Goal: Task Accomplishment & Management: Use online tool/utility

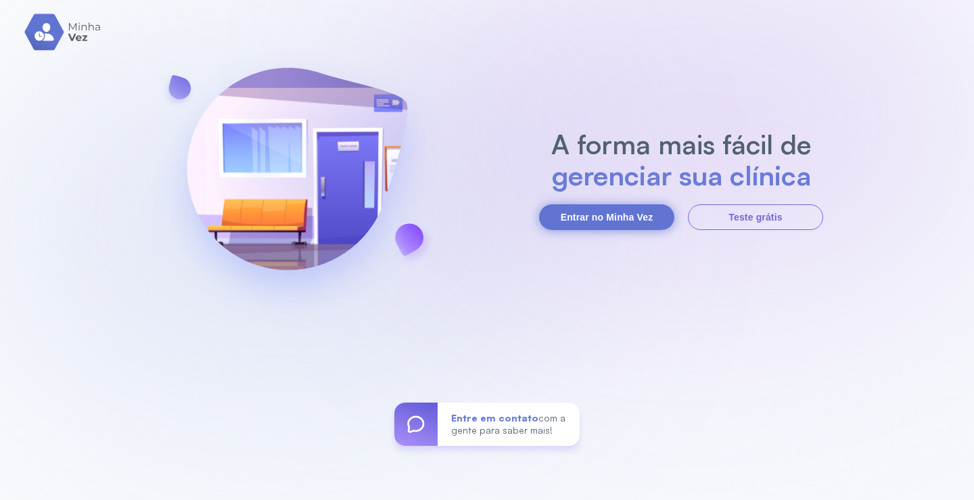
click at [585, 223] on button "Entrar no Minha Vez" at bounding box center [606, 217] width 135 height 26
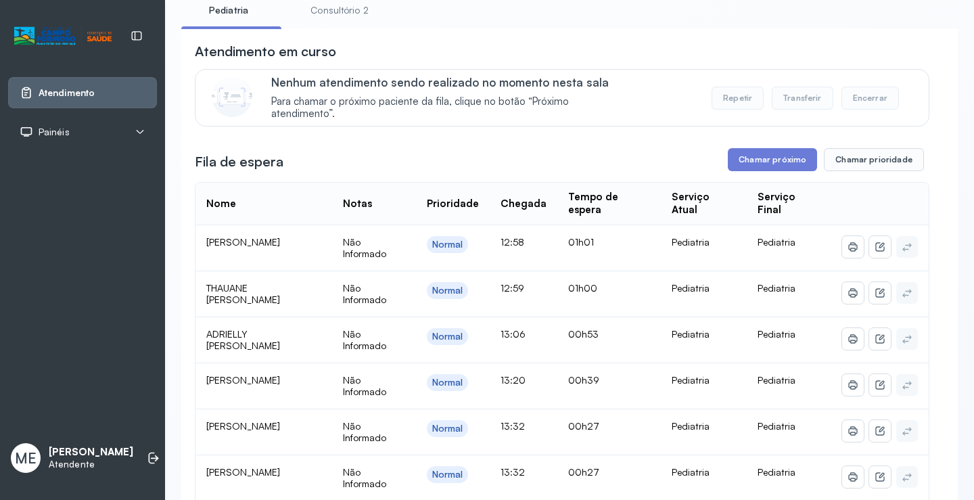
scroll to position [68, 0]
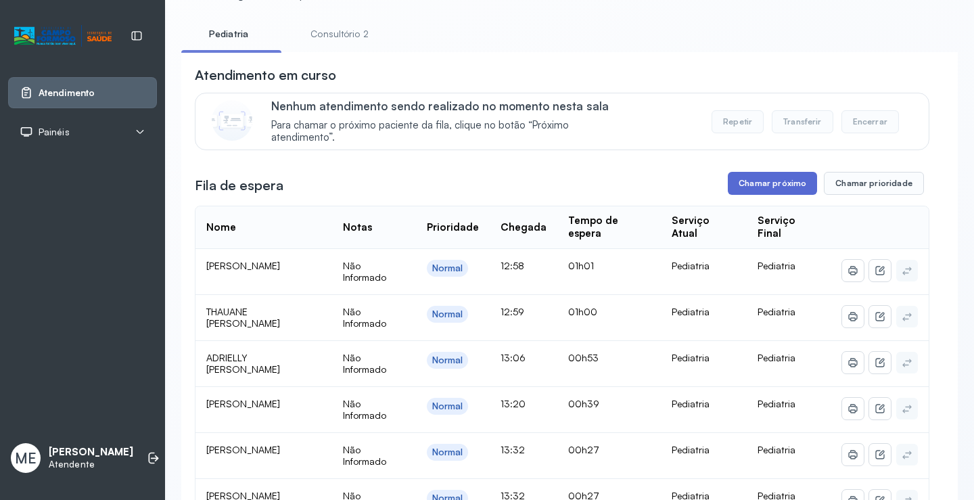
click at [738, 181] on button "Chamar próximo" at bounding box center [771, 183] width 89 height 23
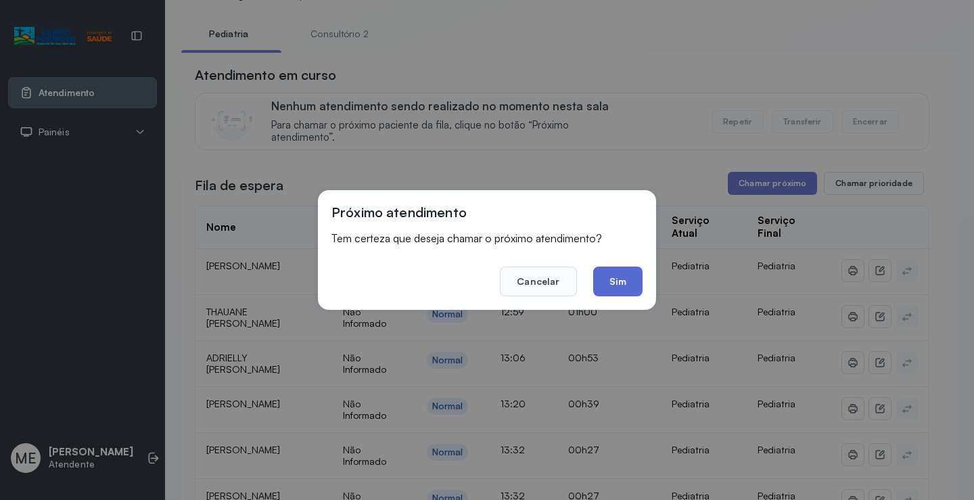
click at [604, 284] on button "Sim" at bounding box center [617, 281] width 49 height 30
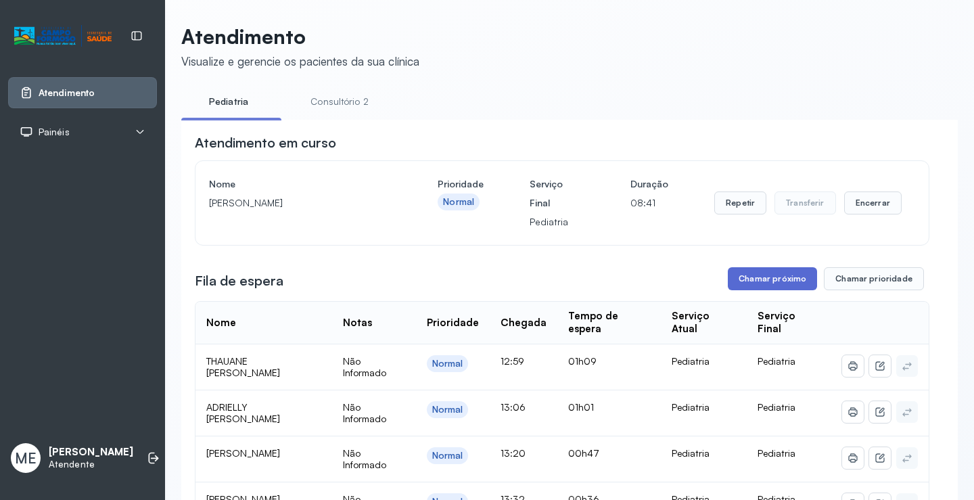
click at [761, 289] on button "Chamar próximo" at bounding box center [771, 278] width 89 height 23
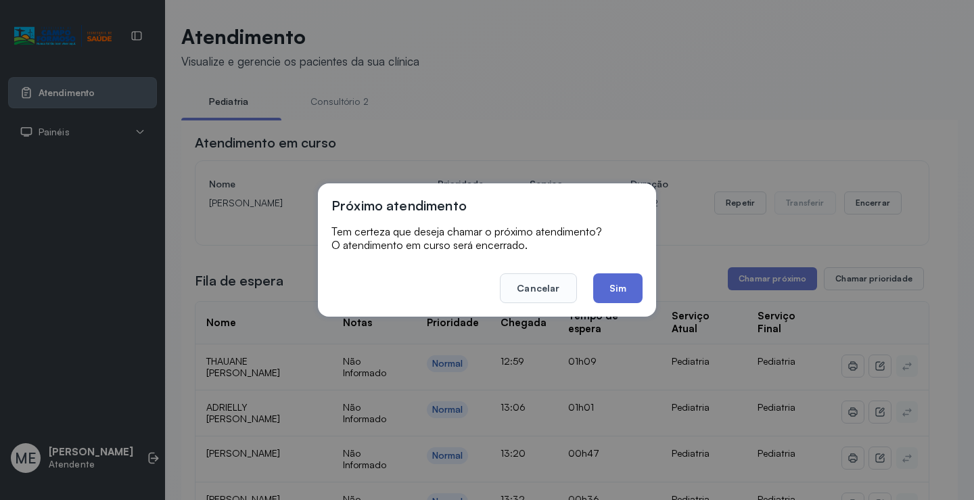
click at [621, 295] on button "Sim" at bounding box center [617, 288] width 49 height 30
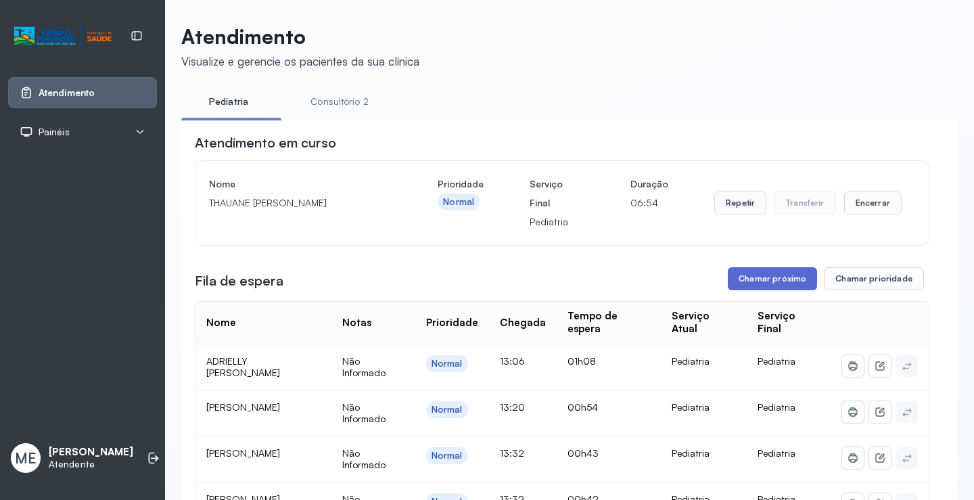
click at [733, 285] on button "Chamar próximo" at bounding box center [771, 278] width 89 height 23
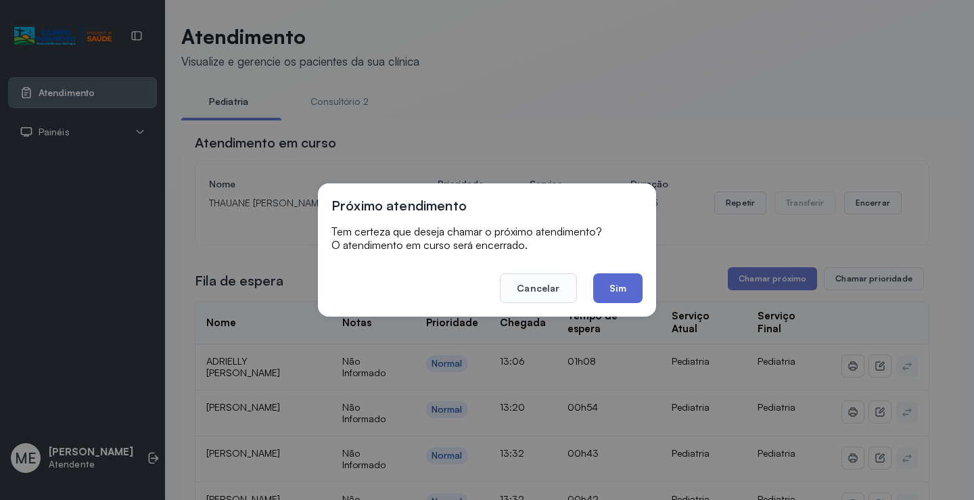
click at [620, 291] on button "Sim" at bounding box center [617, 288] width 49 height 30
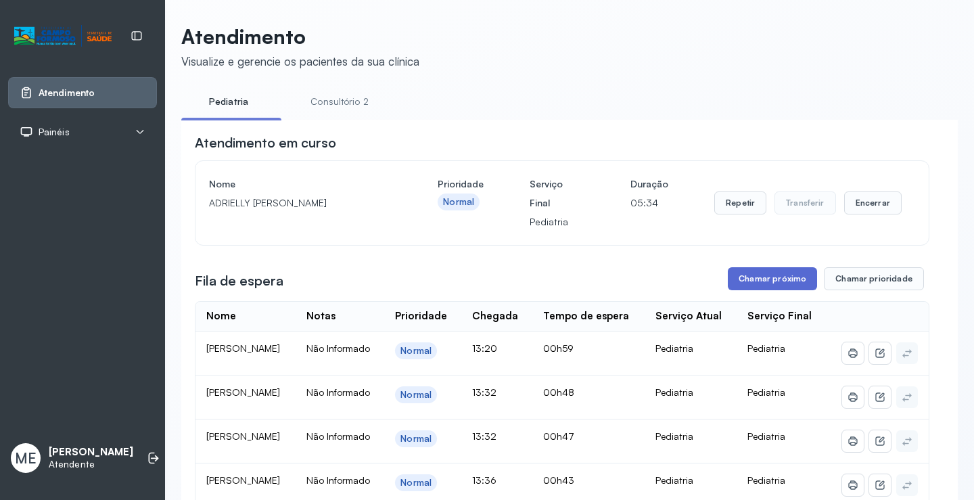
click at [728, 285] on button "Chamar próximo" at bounding box center [771, 278] width 89 height 23
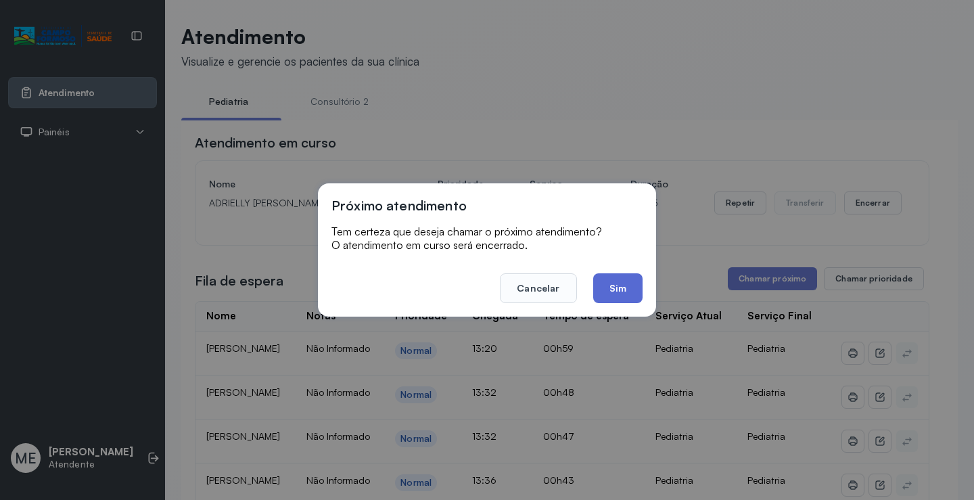
click at [608, 288] on button "Sim" at bounding box center [617, 288] width 49 height 30
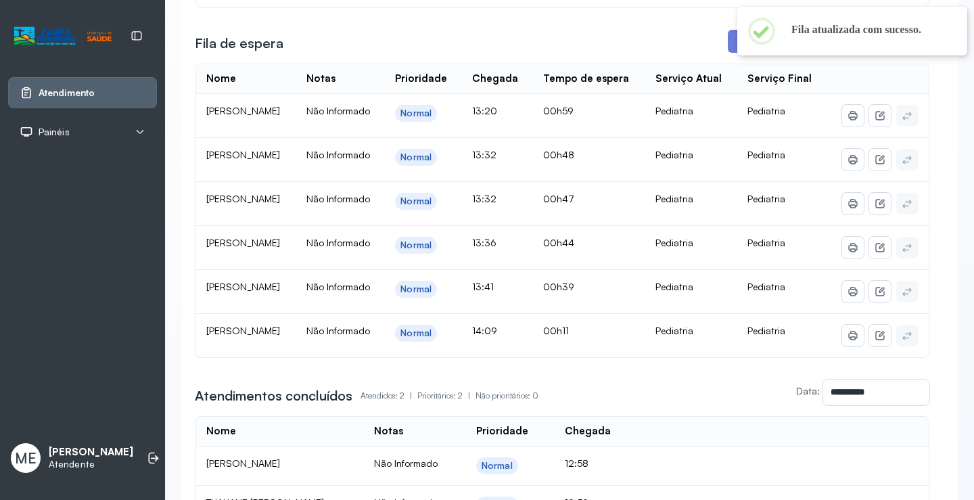
scroll to position [270, 0]
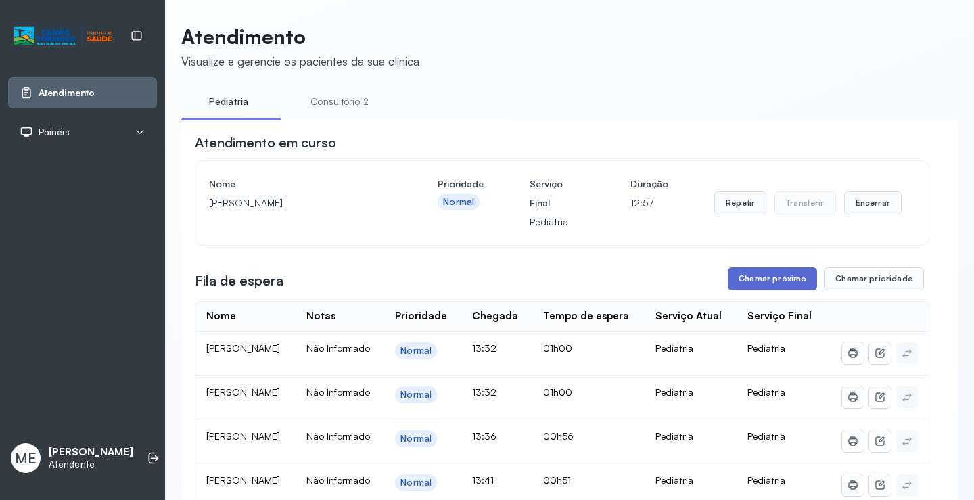
click at [790, 283] on button "Chamar próximo" at bounding box center [771, 278] width 89 height 23
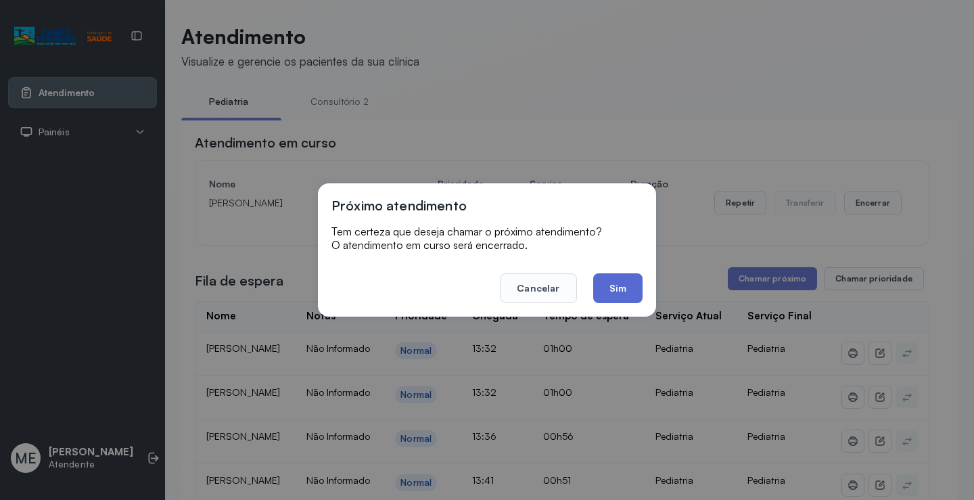
click at [604, 292] on button "Sim" at bounding box center [617, 288] width 49 height 30
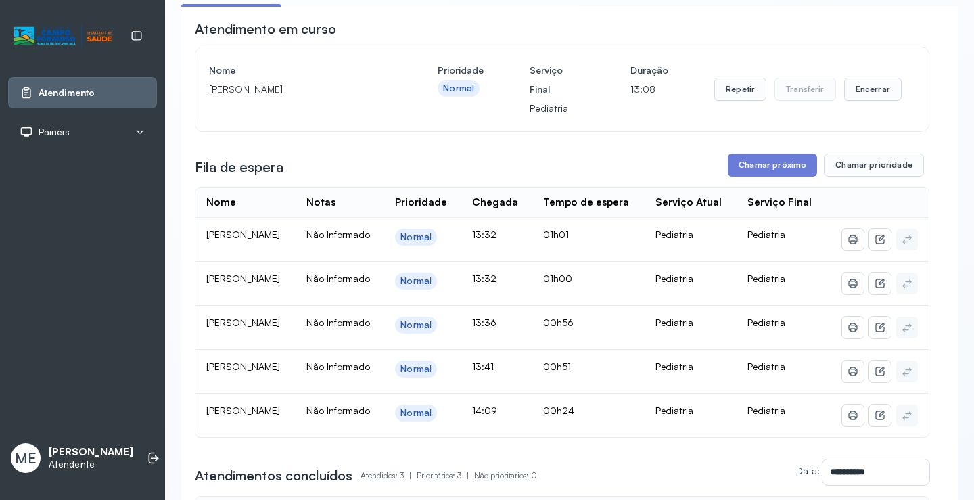
scroll to position [203, 0]
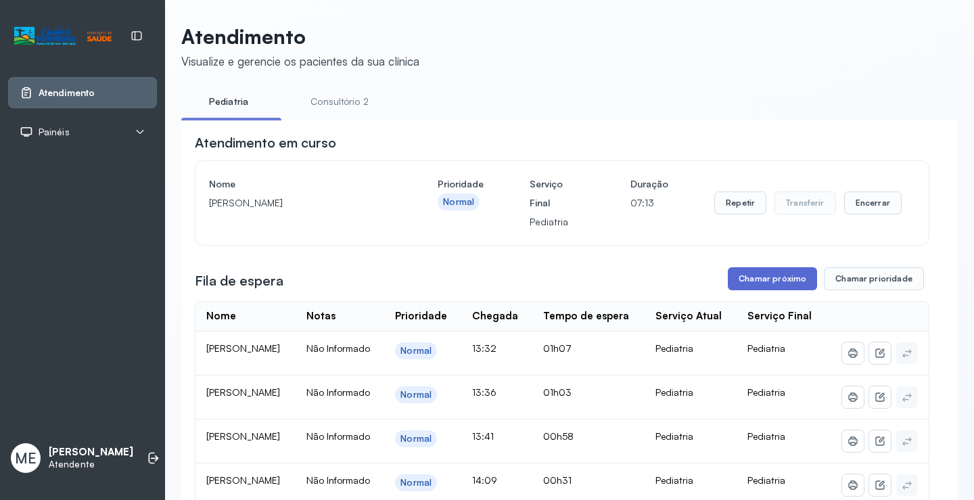
click at [736, 290] on button "Chamar próximo" at bounding box center [771, 278] width 89 height 23
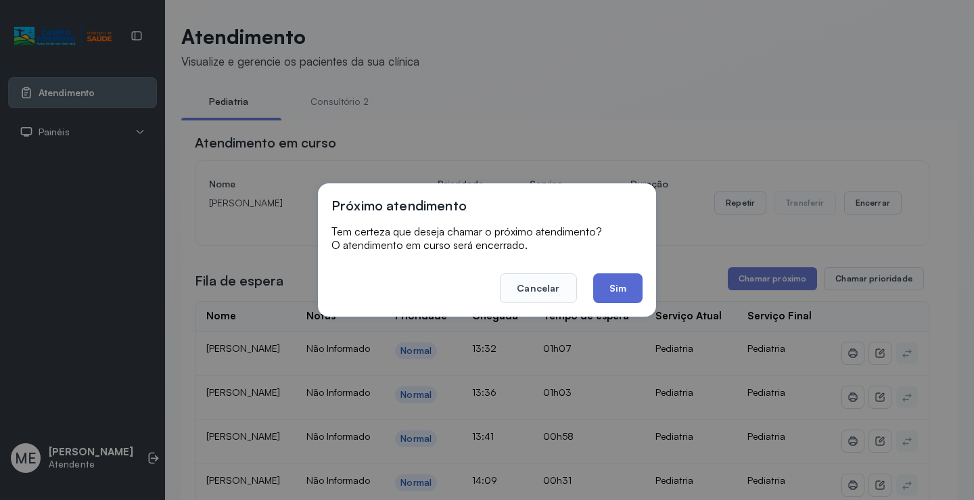
click at [611, 291] on button "Sim" at bounding box center [617, 288] width 49 height 30
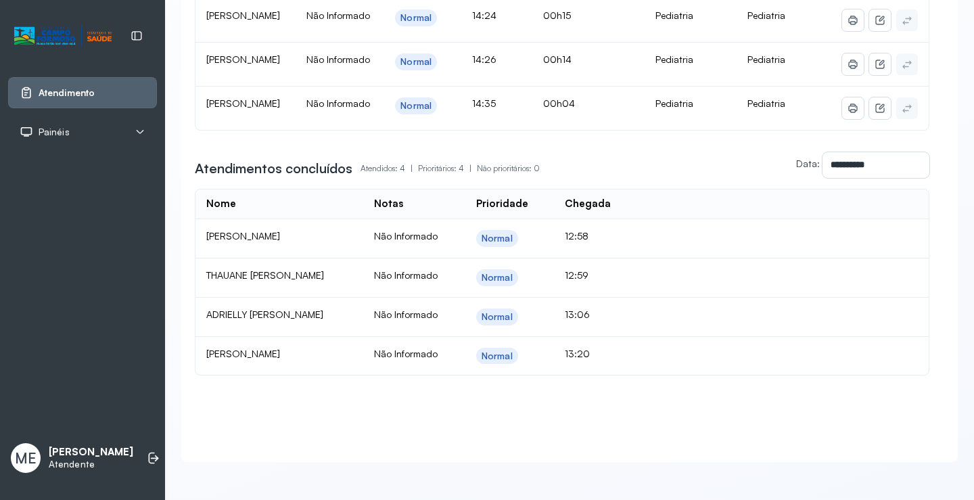
scroll to position [550, 0]
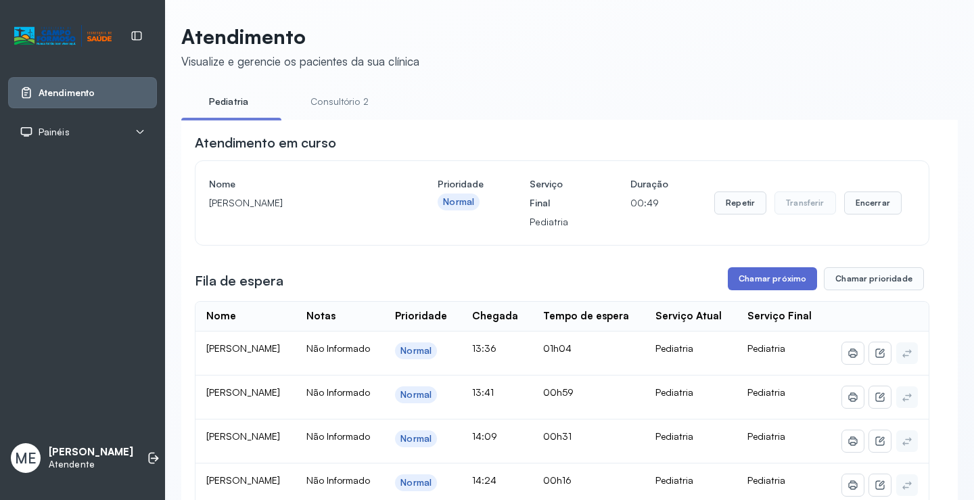
click at [767, 287] on button "Chamar próximo" at bounding box center [771, 278] width 89 height 23
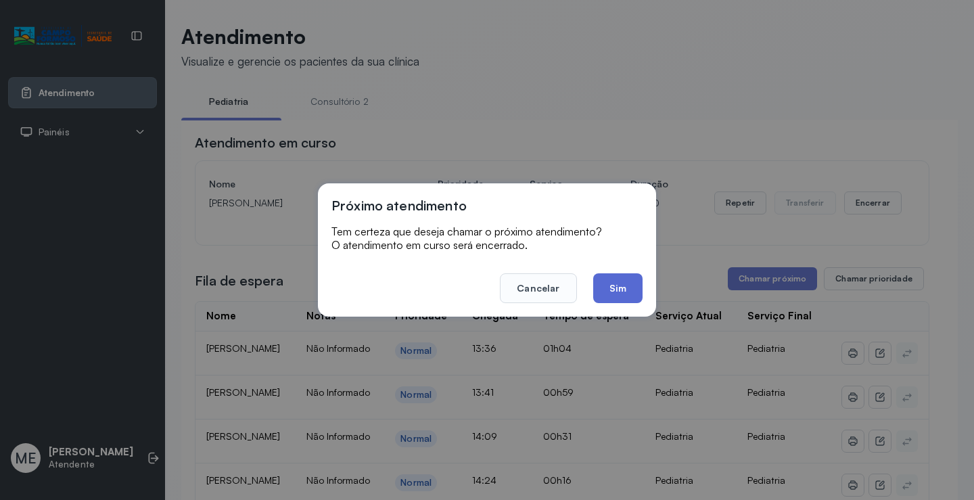
click at [622, 291] on button "Sim" at bounding box center [617, 288] width 49 height 30
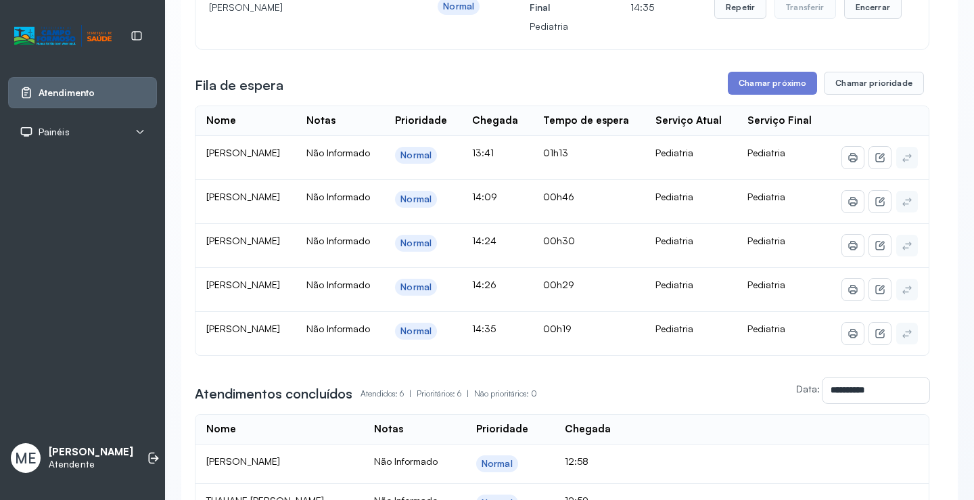
scroll to position [203, 0]
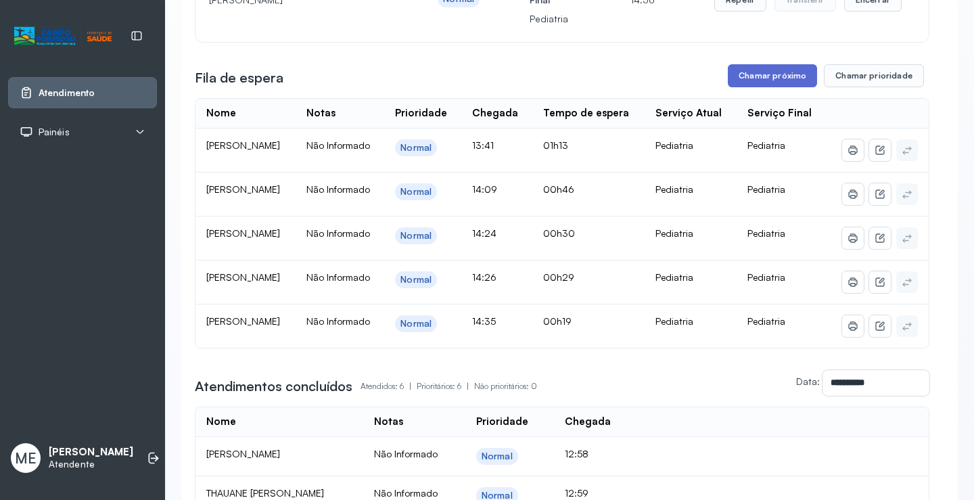
click at [775, 78] on button "Chamar próximo" at bounding box center [771, 75] width 89 height 23
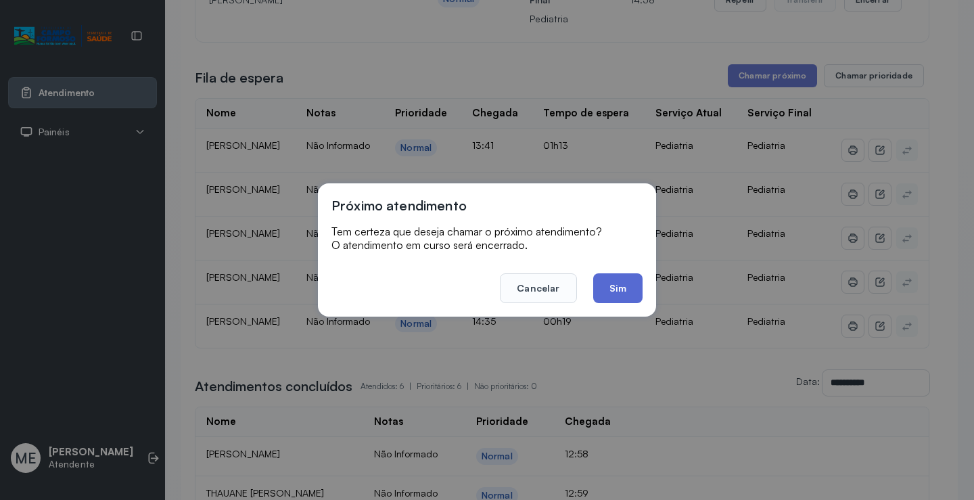
click at [593, 291] on footer "Cancelar Sim" at bounding box center [486, 278] width 311 height 49
click at [605, 281] on button "Sim" at bounding box center [617, 288] width 49 height 30
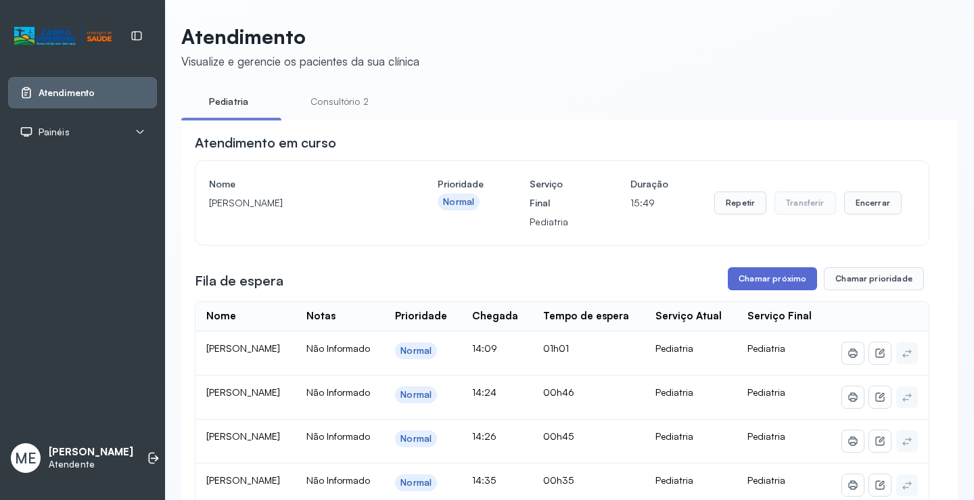
click at [763, 282] on button "Chamar próximo" at bounding box center [771, 278] width 89 height 23
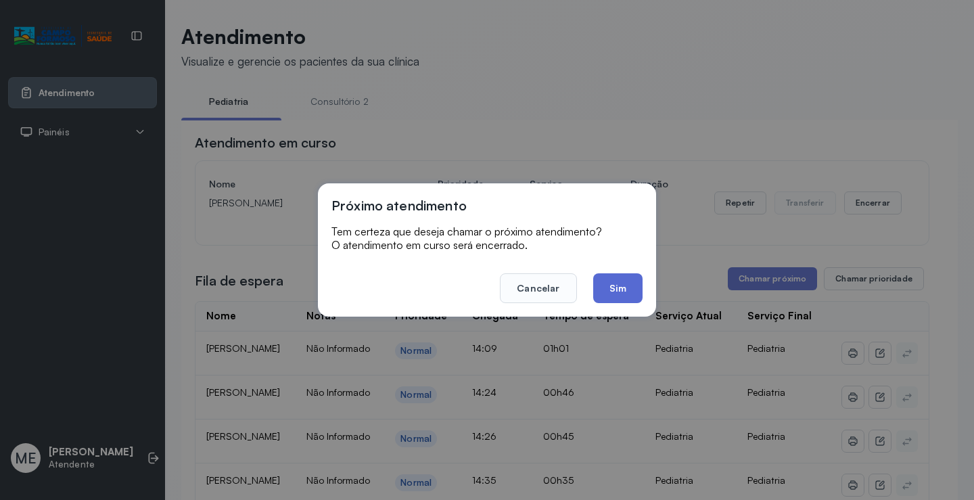
click at [619, 283] on button "Sim" at bounding box center [617, 288] width 49 height 30
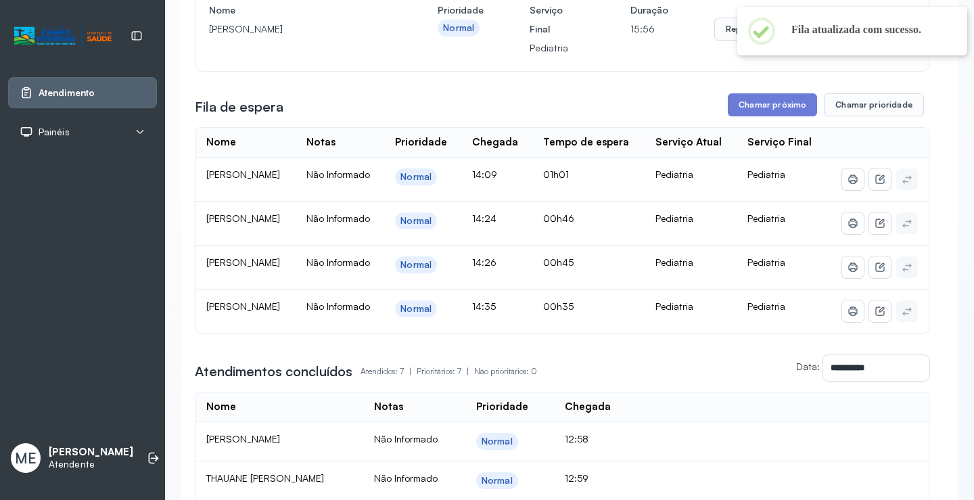
scroll to position [203, 0]
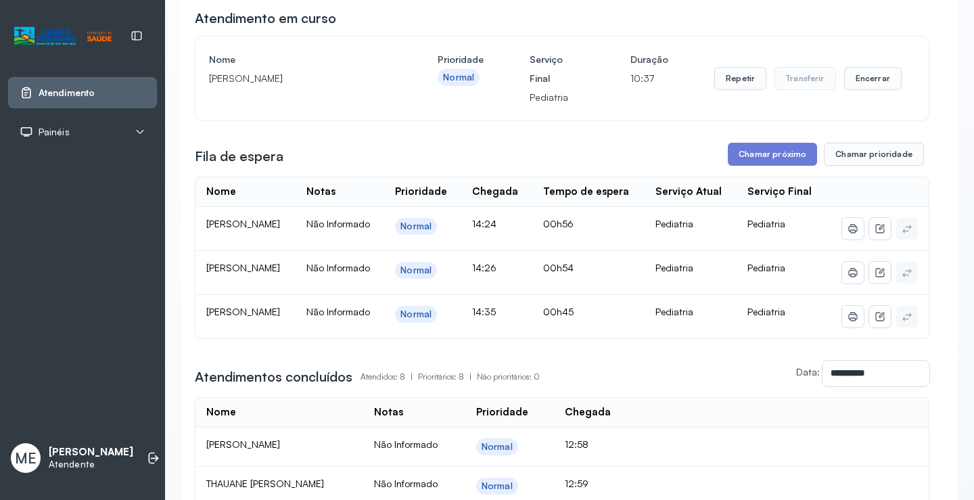
scroll to position [135, 0]
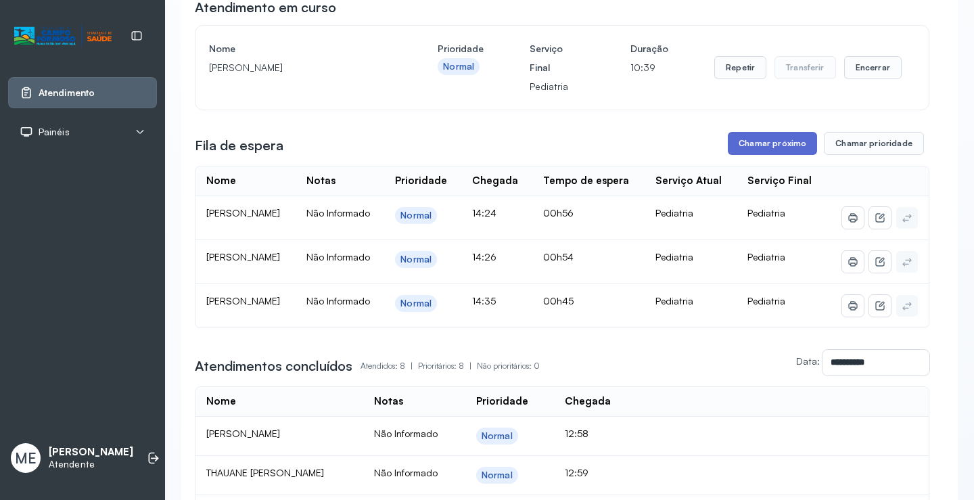
click at [754, 148] on button "Chamar próximo" at bounding box center [771, 143] width 89 height 23
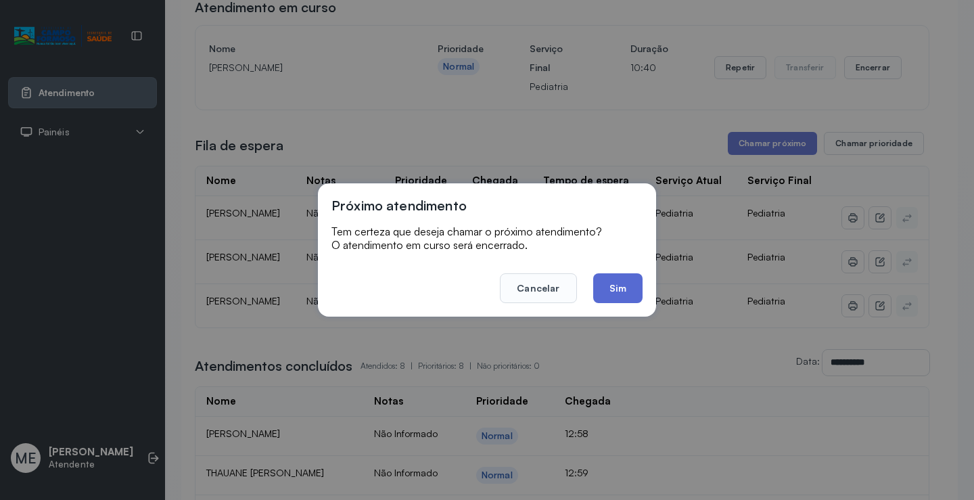
click at [602, 285] on button "Sim" at bounding box center [617, 288] width 49 height 30
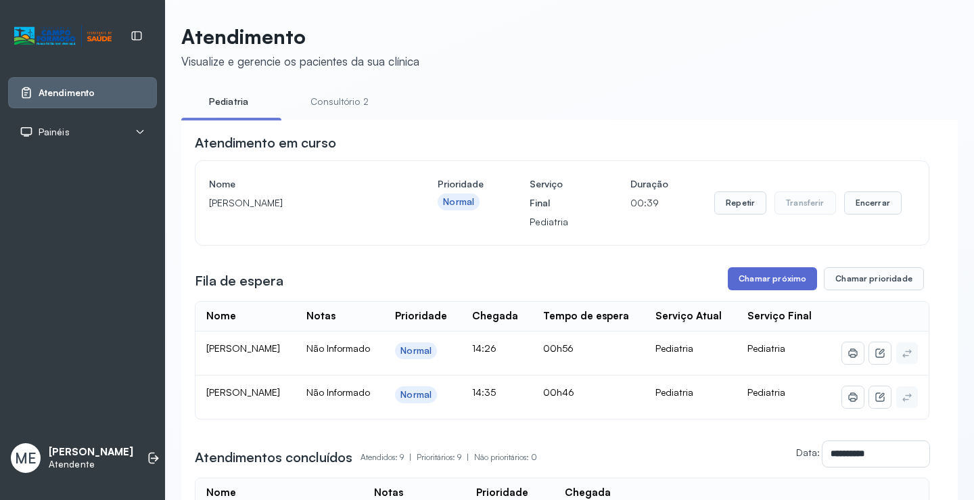
click at [761, 281] on button "Chamar próximo" at bounding box center [771, 278] width 89 height 23
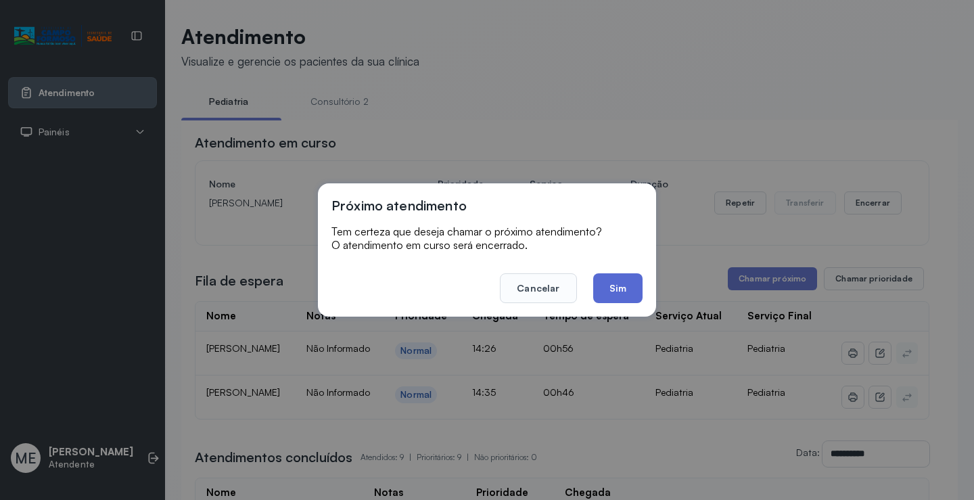
click at [605, 288] on button "Sim" at bounding box center [617, 288] width 49 height 30
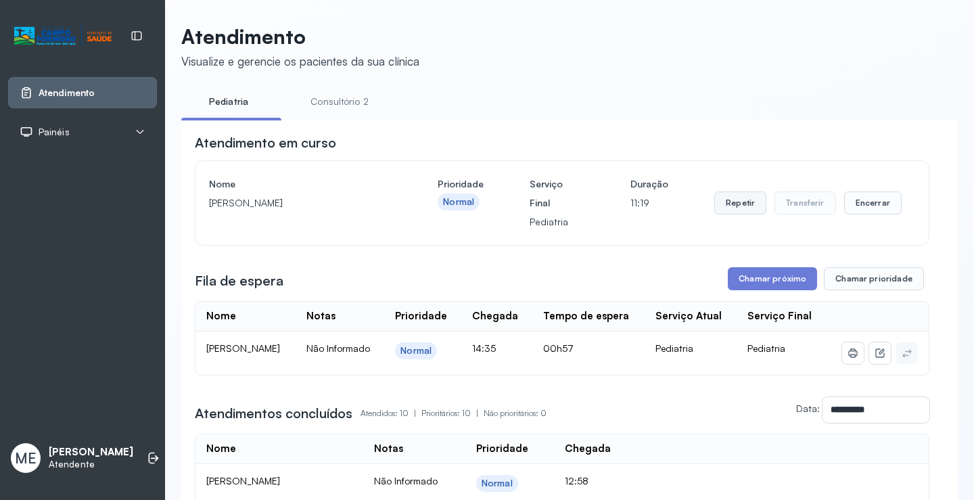
click at [740, 208] on button "Repetir" at bounding box center [740, 202] width 52 height 23
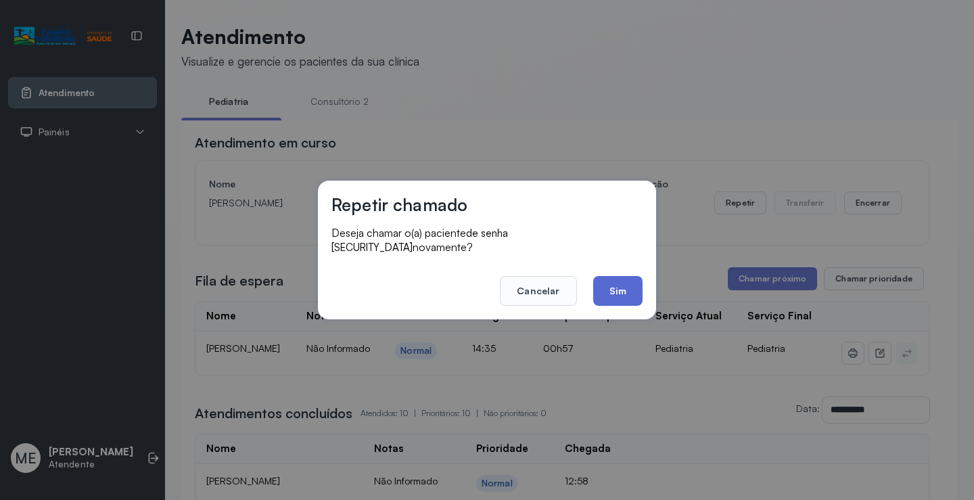
click at [614, 287] on button "Sim" at bounding box center [617, 291] width 49 height 30
